Goal: Task Accomplishment & Management: Complete application form

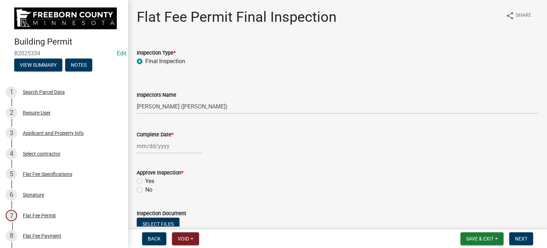
select select "3613e5d6-c0da-40a7-83d4-d5638b2e6124"
click at [37, 92] on div "Search Parcel Data" at bounding box center [44, 91] width 42 height 5
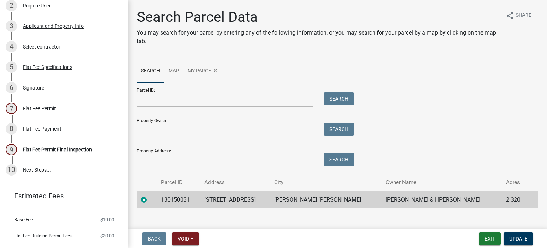
scroll to position [136, 0]
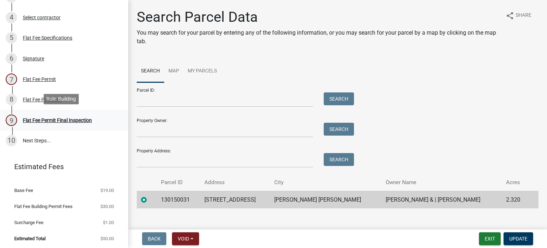
click at [52, 118] on div "Flat Fee Permit Final Inspection" at bounding box center [57, 120] width 69 height 5
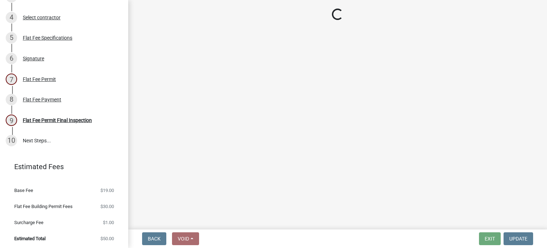
select select "3613e5d6-c0da-40a7-83d4-d5638b2e6124"
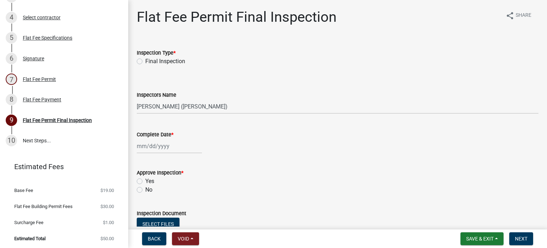
click at [145, 60] on label "Final Inspection" at bounding box center [165, 61] width 40 height 9
click at [145, 60] on input "Final Inspection" at bounding box center [147, 59] width 5 height 5
radio input "true"
click at [158, 147] on div at bounding box center [169, 146] width 65 height 15
select select "10"
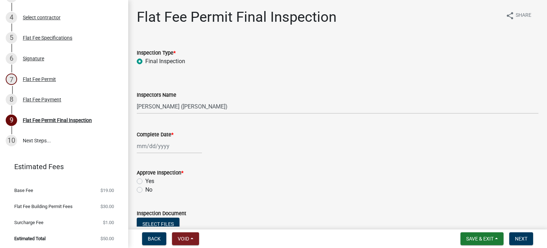
select select "2025"
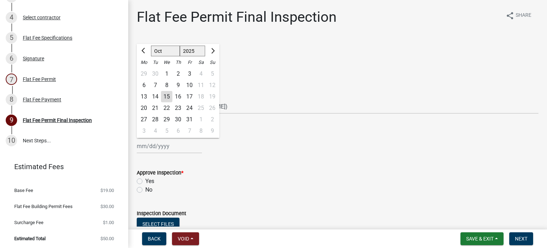
click at [167, 96] on div "15" at bounding box center [166, 96] width 11 height 11
type input "[DATE]"
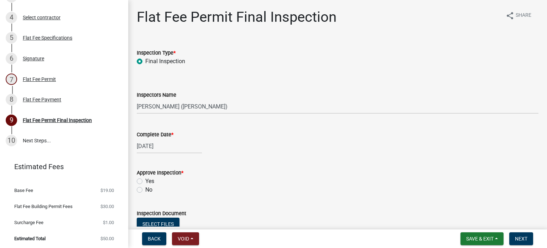
click at [145, 181] on label "Yes" at bounding box center [149, 181] width 9 height 9
click at [145, 181] on input "Yes" at bounding box center [147, 179] width 5 height 5
radio input "true"
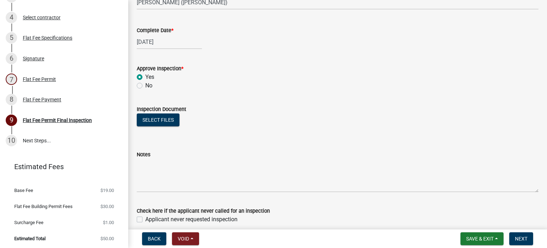
scroll to position [135, 0]
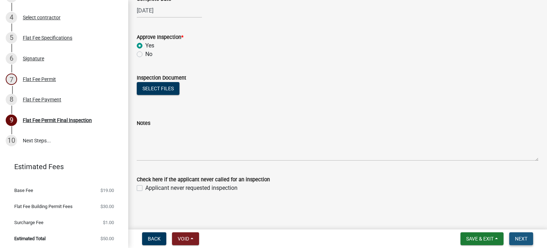
click at [521, 237] on span "Next" at bounding box center [521, 239] width 12 height 6
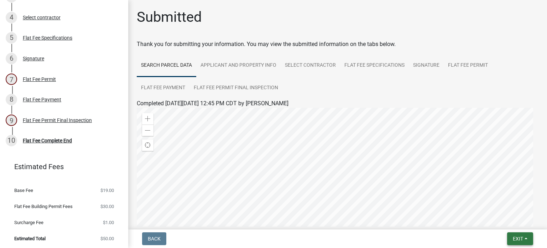
click at [519, 236] on span "Exit" at bounding box center [518, 239] width 10 height 6
click at [500, 221] on button "Save & Exit" at bounding box center [505, 219] width 57 height 17
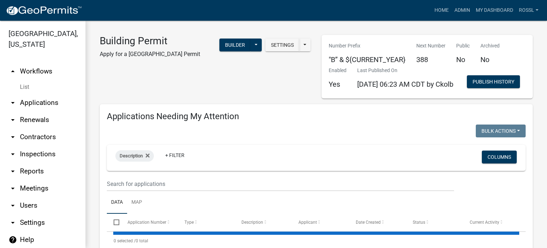
select select "2: 50"
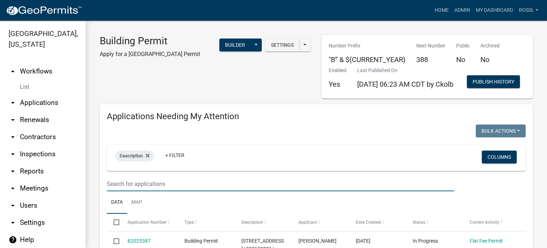
click at [135, 191] on input "text" at bounding box center [280, 183] width 347 height 15
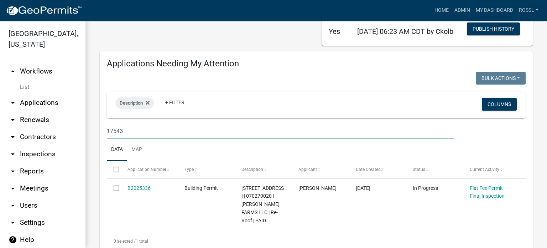
scroll to position [143, 0]
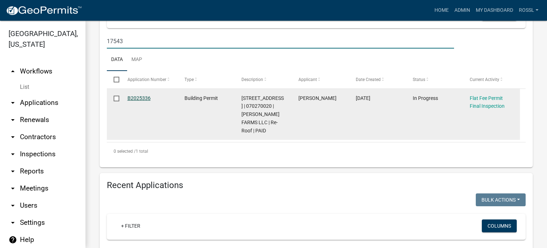
type input "17543"
click at [135, 101] on link "B2025336" at bounding box center [139, 98] width 23 height 6
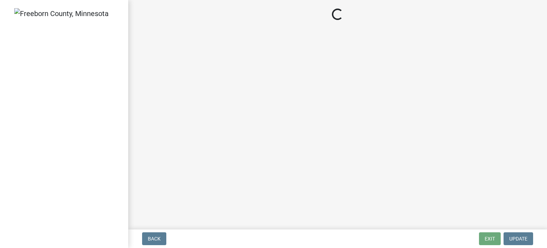
select select "3613e5d6-c0da-40a7-83d4-d5638b2e6124"
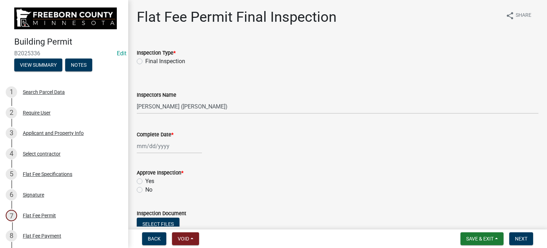
click at [145, 61] on label "Final Inspection" at bounding box center [165, 61] width 40 height 9
click at [145, 61] on input "Final Inspection" at bounding box center [147, 59] width 5 height 5
radio input "true"
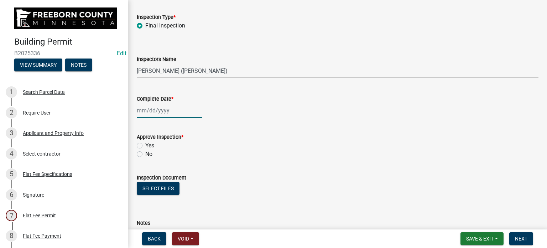
click at [171, 109] on div at bounding box center [169, 110] width 65 height 15
select select "10"
select select "2025"
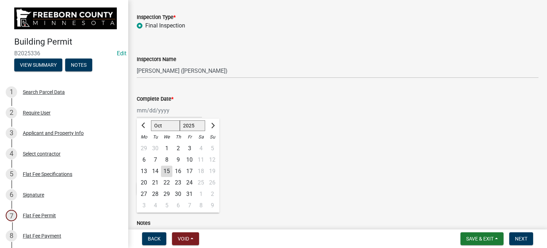
click at [171, 175] on div "15" at bounding box center [166, 170] width 11 height 11
type input "[DATE]"
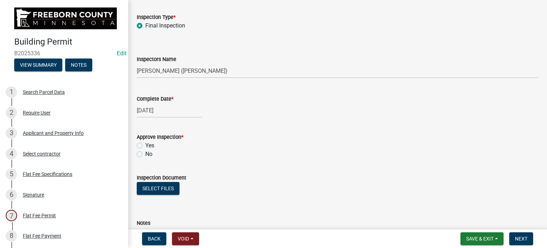
click at [145, 143] on label "Yes" at bounding box center [149, 145] width 9 height 9
click at [145, 143] on input "Yes" at bounding box center [147, 143] width 5 height 5
radio input "true"
click at [94, 158] on link "4 Select contractor" at bounding box center [64, 153] width 128 height 21
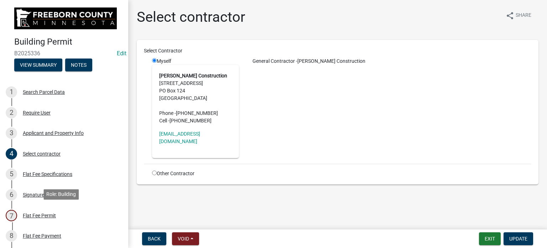
scroll to position [107, 0]
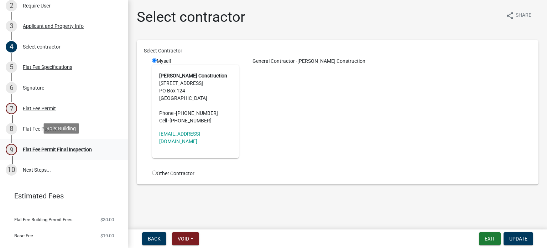
click at [56, 147] on div "Flat Fee Permit Final Inspection" at bounding box center [57, 149] width 69 height 5
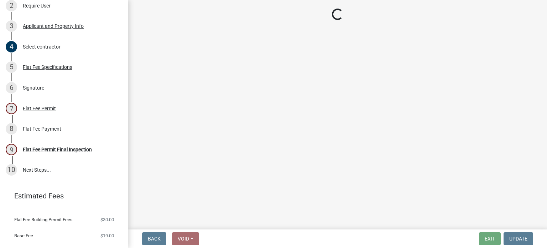
select select "3613e5d6-c0da-40a7-83d4-d5638b2e6124"
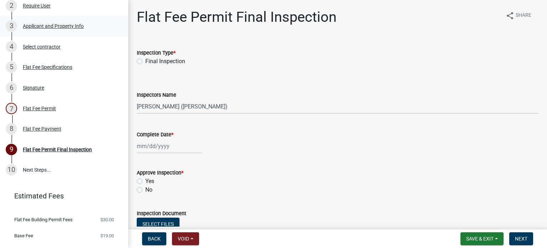
scroll to position [0, 0]
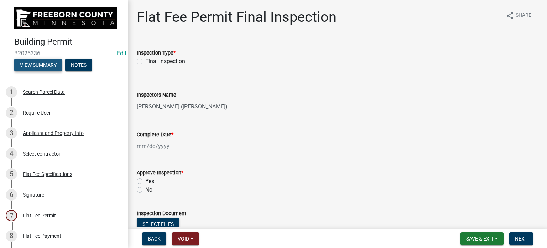
click at [34, 60] on button "View Summary" at bounding box center [38, 64] width 48 height 13
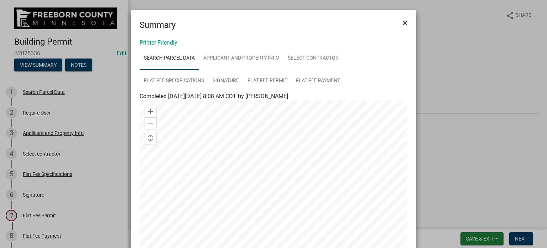
click at [403, 23] on span "×" at bounding box center [405, 23] width 5 height 10
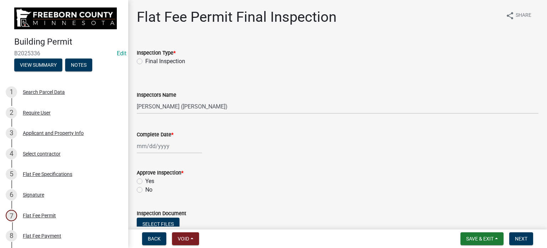
click at [145, 61] on label "Final Inspection" at bounding box center [165, 61] width 40 height 9
click at [145, 61] on input "Final Inspection" at bounding box center [147, 59] width 5 height 5
radio input "true"
click at [142, 142] on div at bounding box center [169, 146] width 65 height 15
select select "10"
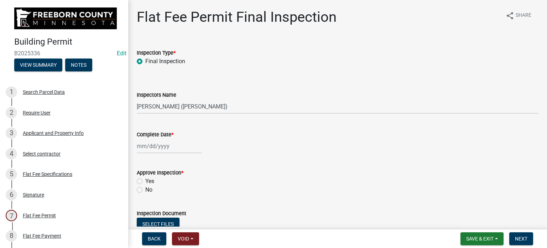
select select "2025"
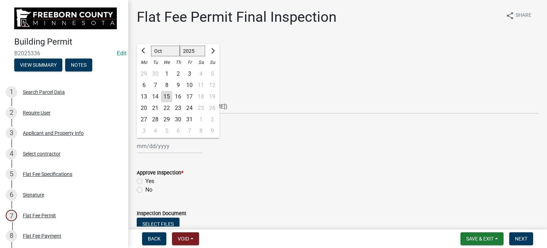
click at [165, 97] on div "15" at bounding box center [166, 96] width 11 height 11
type input "[DATE]"
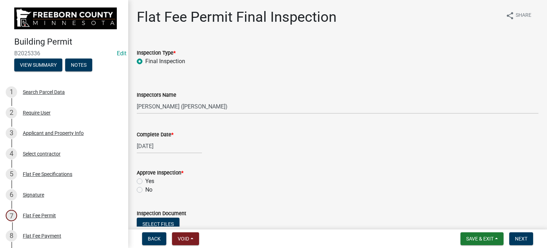
click at [145, 181] on label "Yes" at bounding box center [149, 181] width 9 height 9
click at [145, 181] on input "Yes" at bounding box center [147, 179] width 5 height 5
radio input "true"
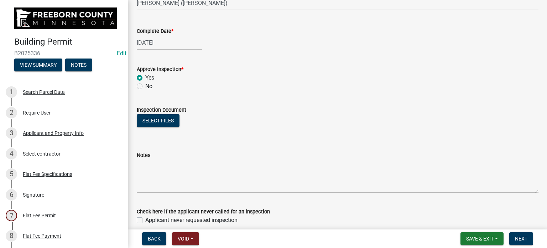
scroll to position [107, 0]
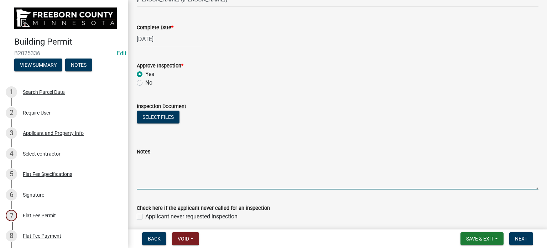
click at [179, 174] on textarea "Notes" at bounding box center [338, 172] width 402 height 33
type textarea "No corrections noted"
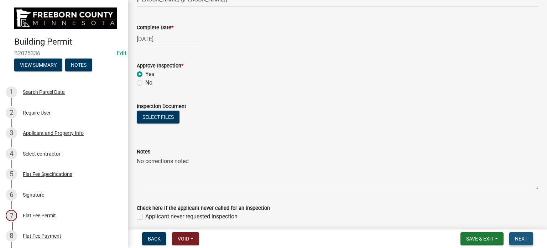
click at [517, 236] on span "Next" at bounding box center [521, 239] width 12 height 6
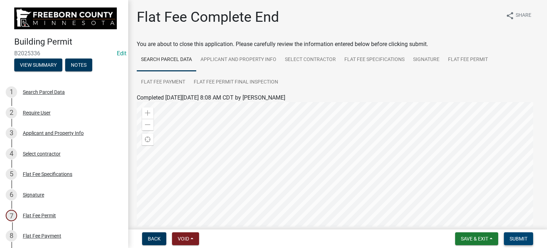
click at [512, 239] on span "Submit" at bounding box center [519, 239] width 18 height 6
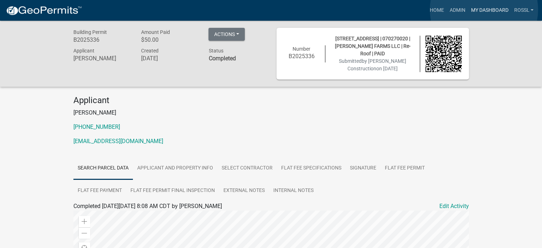
click at [484, 9] on link "My Dashboard" at bounding box center [489, 11] width 43 height 14
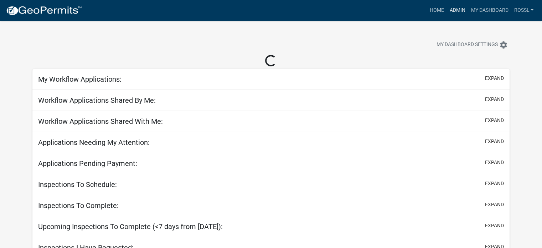
click at [451, 7] on link "Admin" at bounding box center [456, 11] width 21 height 14
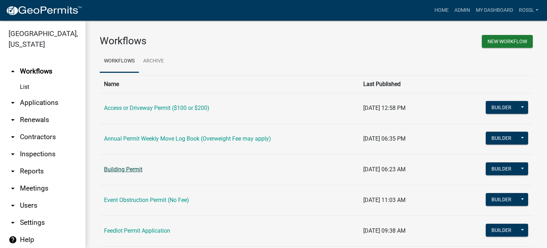
click at [123, 171] on link "Building Permit" at bounding box center [123, 169] width 38 height 7
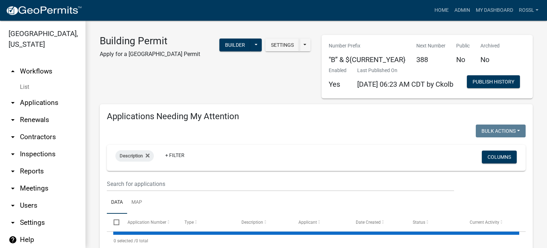
select select "2: 50"
